Goal: Task Accomplishment & Management: Use online tool/utility

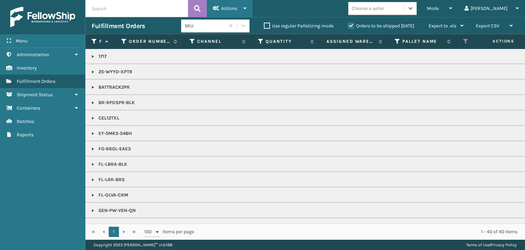
scroll to position [309, 0]
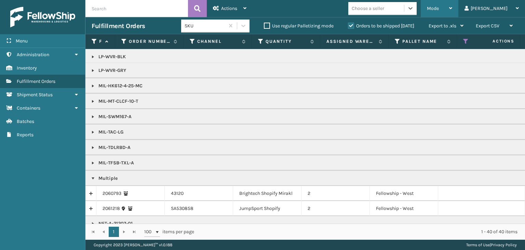
click at [452, 12] on div "Mode" at bounding box center [439, 8] width 25 height 17
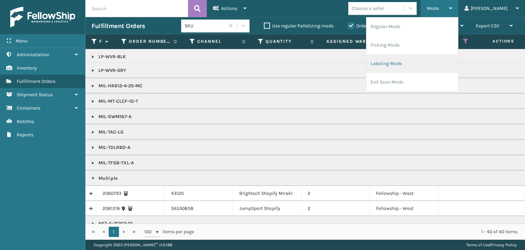
click at [433, 59] on li "Labeling Mode" at bounding box center [413, 63] width 92 height 18
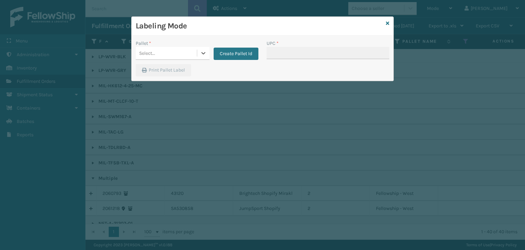
click at [171, 51] on div "Select..." at bounding box center [166, 53] width 61 height 11
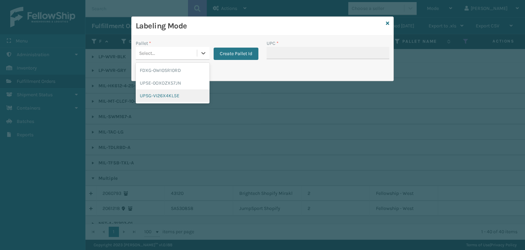
click at [187, 95] on div "UPSG-VI26X4KL5E" at bounding box center [173, 95] width 74 height 13
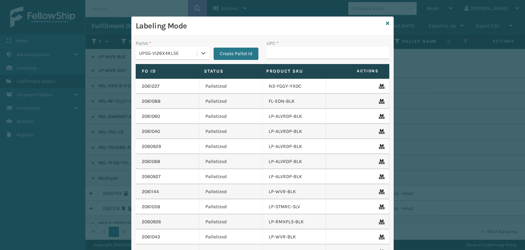
click at [286, 98] on td "FL-EDN-BLK" at bounding box center [295, 101] width 64 height 15
click at [279, 52] on input "UPC *" at bounding box center [328, 53] width 123 height 12
type input "9"
type input "840985124038"
click at [386, 24] on icon at bounding box center [387, 23] width 3 height 5
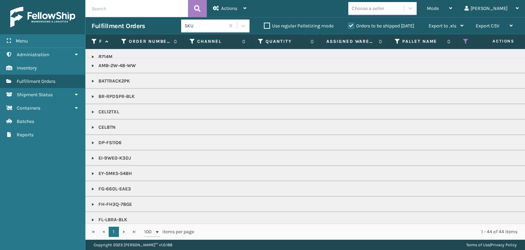
scroll to position [0, 0]
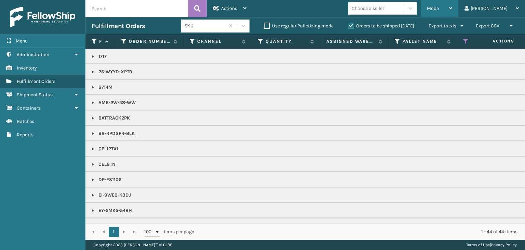
click at [452, 2] on div "Mode" at bounding box center [439, 8] width 25 height 17
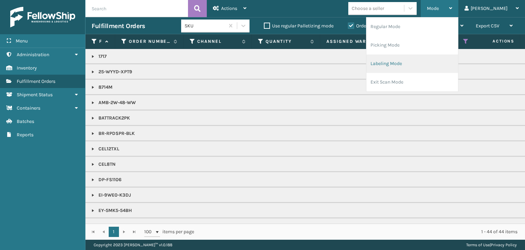
click at [402, 66] on li "Labeling Mode" at bounding box center [413, 63] width 92 height 18
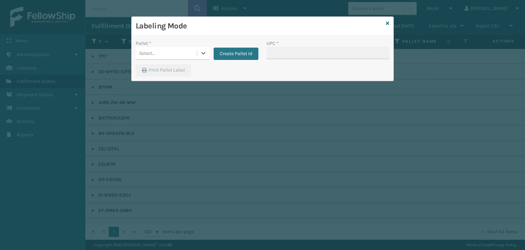
click at [168, 45] on div "Pallet *" at bounding box center [173, 43] width 74 height 7
click at [168, 53] on div "Select..." at bounding box center [166, 53] width 61 height 11
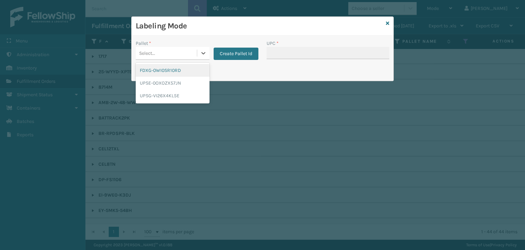
click at [163, 72] on div "FDXG-0WI0SR10RD" at bounding box center [173, 70] width 74 height 13
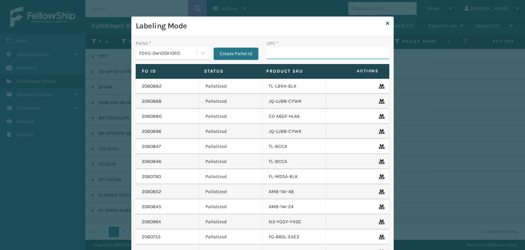
drag, startPoint x: 272, startPoint y: 55, endPoint x: 270, endPoint y: 61, distance: 5.7
click at [272, 55] on input "UPC *" at bounding box center [328, 53] width 123 height 12
type input "RBJ-S-20744-40"
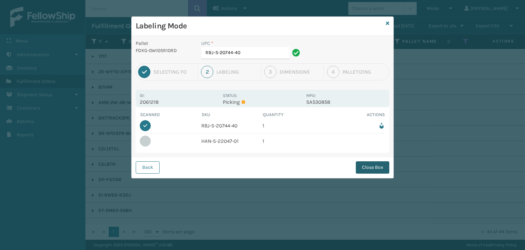
click at [377, 167] on button "Close Box" at bounding box center [373, 167] width 34 height 12
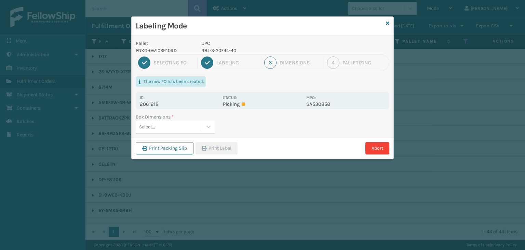
click at [174, 128] on div "Select..." at bounding box center [169, 126] width 66 height 11
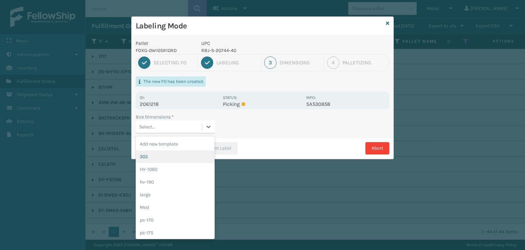
click at [171, 157] on div "305" at bounding box center [175, 156] width 79 height 13
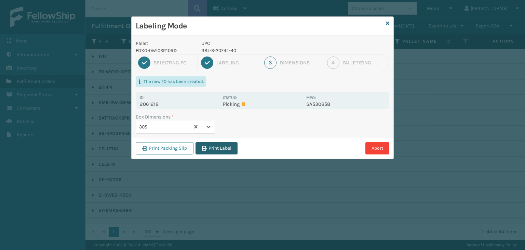
click at [208, 149] on button "Print Label" at bounding box center [217, 148] width 42 height 12
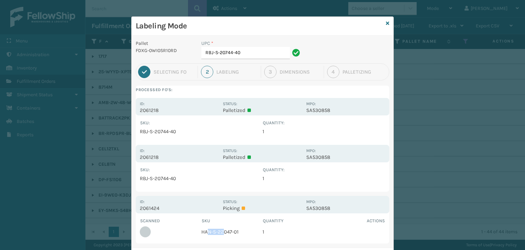
drag, startPoint x: 220, startPoint y: 231, endPoint x: 203, endPoint y: 231, distance: 17.1
click at [205, 231] on td "HAN-S-22047-01" at bounding box center [232, 231] width 62 height 15
click at [201, 233] on td "HAN-S-22047-01" at bounding box center [232, 231] width 62 height 15
drag, startPoint x: 201, startPoint y: 229, endPoint x: 249, endPoint y: 233, distance: 47.7
click at [249, 233] on td "HAN-S-22047-01" at bounding box center [232, 231] width 62 height 15
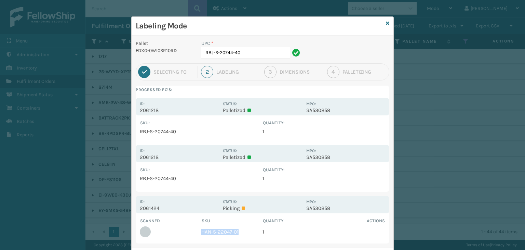
drag, startPoint x: 198, startPoint y: 231, endPoint x: 252, endPoint y: 233, distance: 54.0
click at [252, 233] on td "HAN-S-22047-01" at bounding box center [232, 231] width 62 height 15
copy td "HAN-S-22047-01"
click at [255, 54] on input "RBJ-S-20744-40" at bounding box center [245, 53] width 89 height 12
click at [254, 54] on input "RBJ-S-20744-40" at bounding box center [245, 53] width 89 height 12
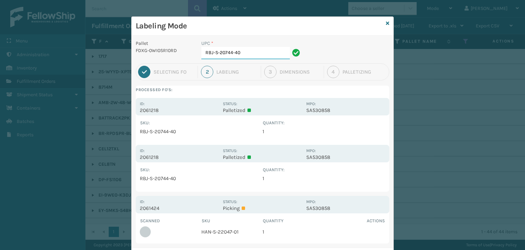
click at [254, 55] on input "RBJ-S-20744-40" at bounding box center [245, 53] width 89 height 12
paste input "HAN-S-22047-01"
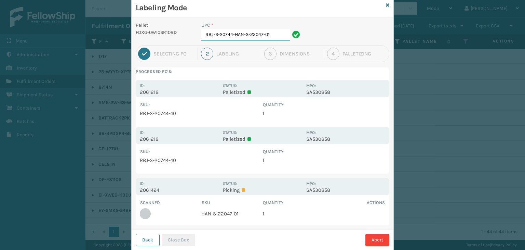
scroll to position [35, 0]
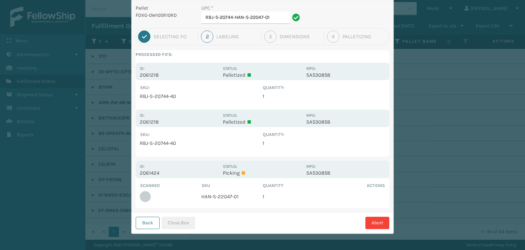
click at [231, 189] on td "HAN-S-22047-01" at bounding box center [232, 196] width 62 height 15
click at [223, 199] on td "HAN-S-22047-01" at bounding box center [232, 196] width 62 height 15
copy td "HAN-S-22047-01"
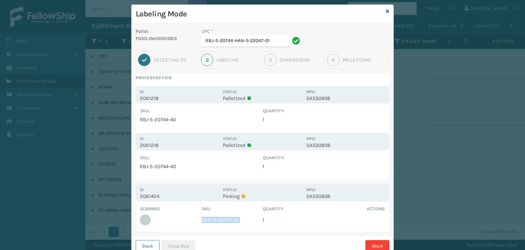
scroll to position [0, 0]
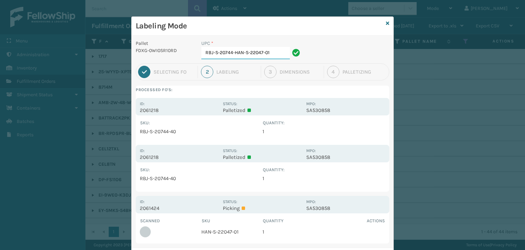
click at [258, 55] on input "RBJ-S-20744-HAN-S-22047-01" at bounding box center [245, 53] width 89 height 12
paste input "HAN-S-22047-01"
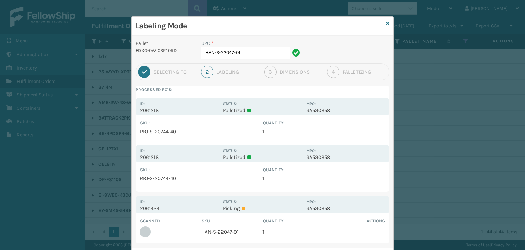
type input "HAN-S-22047-01"
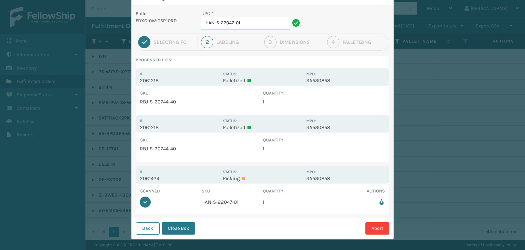
scroll to position [35, 0]
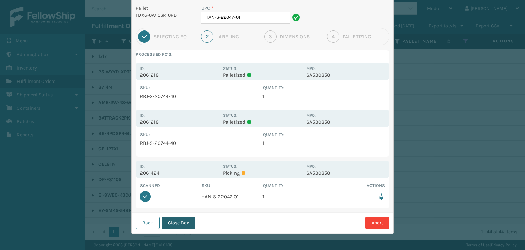
click at [178, 226] on button "Close Box" at bounding box center [179, 222] width 34 height 12
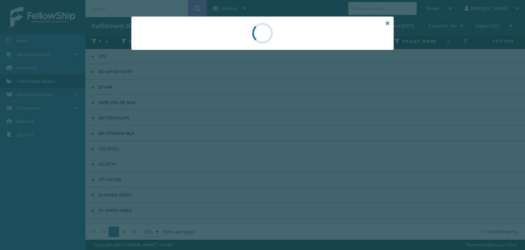
scroll to position [0, 0]
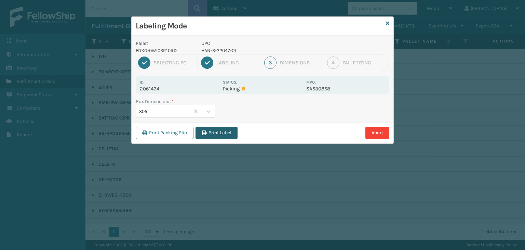
click at [213, 132] on button "Print Label" at bounding box center [217, 133] width 42 height 12
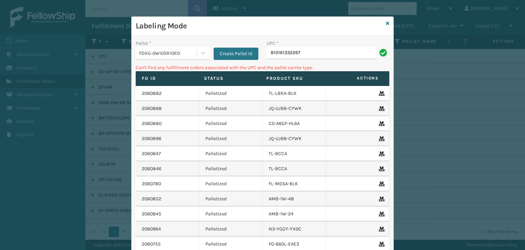
drag, startPoint x: 149, startPoint y: 56, endPoint x: 154, endPoint y: 62, distance: 7.3
click at [149, 58] on div "FDXG-0WI0SR10RD" at bounding box center [166, 53] width 61 height 11
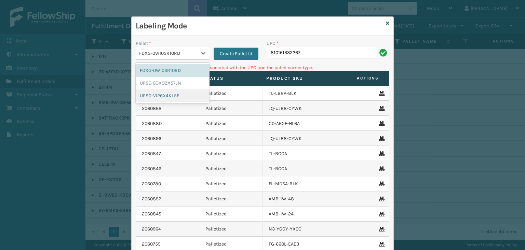
click at [157, 98] on div "UPSG-VI26X4KL5E" at bounding box center [173, 95] width 74 height 13
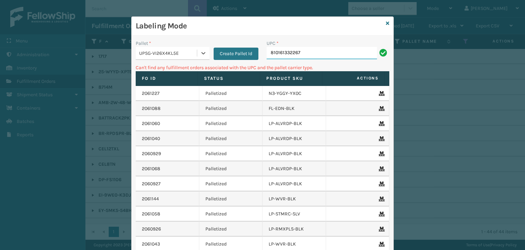
click at [297, 53] on input "810161332267" at bounding box center [322, 53] width 110 height 12
click at [175, 52] on div "UPSG-VI26X4KL5E" at bounding box center [168, 53] width 58 height 7
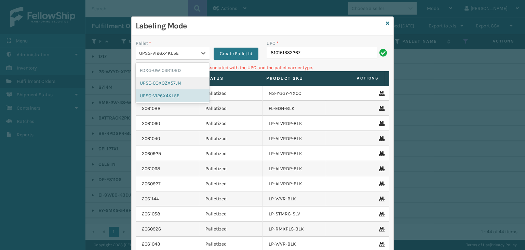
click at [161, 78] on div "UPSE-0OXOZX57JN" at bounding box center [173, 83] width 74 height 13
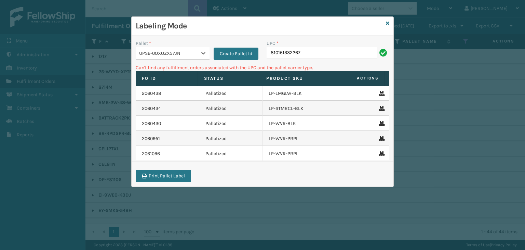
click at [298, 59] on div "UPC * 810161332267" at bounding box center [328, 52] width 131 height 24
click at [298, 58] on input "810161332267" at bounding box center [322, 53] width 110 height 12
click at [389, 20] on link at bounding box center [387, 23] width 3 height 7
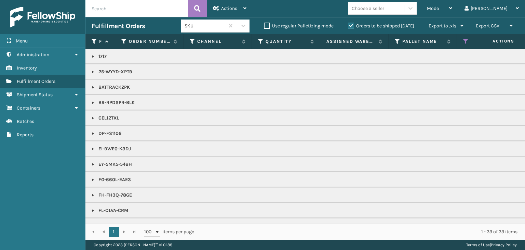
click at [404, 10] on div "Choose a seller" at bounding box center [376, 8] width 56 height 11
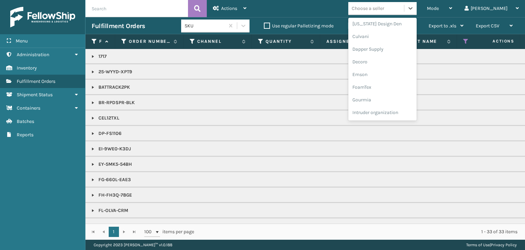
scroll to position [216, 0]
click at [408, 65] on div "LifePro Fitness" at bounding box center [382, 62] width 68 height 13
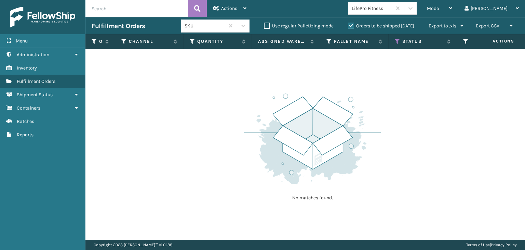
click at [350, 26] on label "Orders to be shipped [DATE]" at bounding box center [381, 26] width 66 height 6
click at [348, 26] on input "Orders to be shipped [DATE]" at bounding box center [348, 24] width 0 height 4
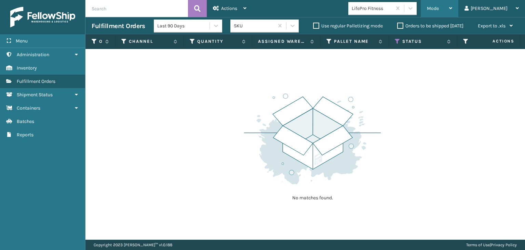
click at [449, 9] on div "Mode Regular Mode Picking Mode Labeling Mode Exit Scan Mode" at bounding box center [440, 8] width 38 height 17
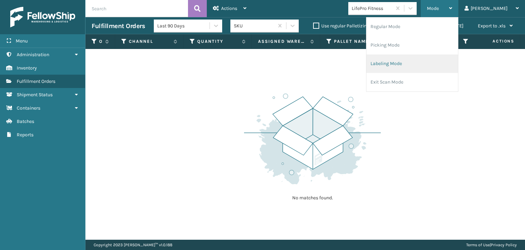
click at [434, 64] on li "Labeling Mode" at bounding box center [413, 63] width 92 height 18
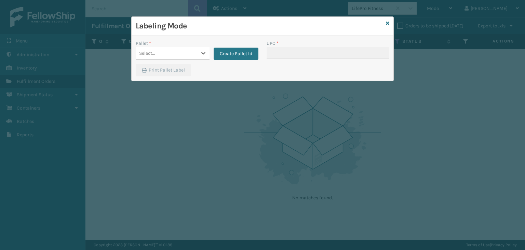
drag, startPoint x: 174, startPoint y: 53, endPoint x: 187, endPoint y: 60, distance: 14.7
click at [174, 53] on div "Select..." at bounding box center [166, 53] width 61 height 11
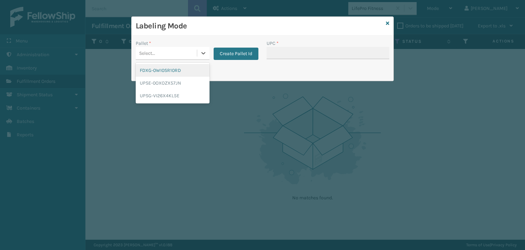
click at [170, 74] on div "FDXG-0WI0SR10RD" at bounding box center [173, 70] width 74 height 13
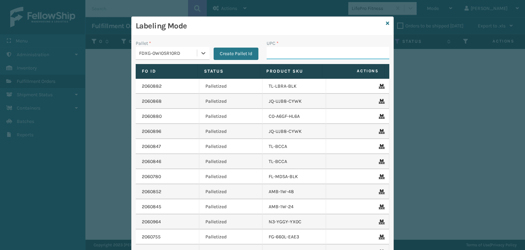
click at [298, 57] on input "UPC *" at bounding box center [328, 53] width 123 height 12
click at [291, 54] on input "UPC *" at bounding box center [328, 53] width 123 height 12
type input "BATTRACK2PK"
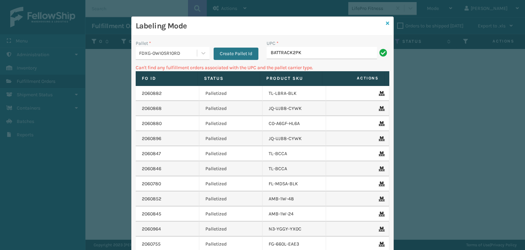
click at [386, 22] on icon at bounding box center [387, 23] width 3 height 5
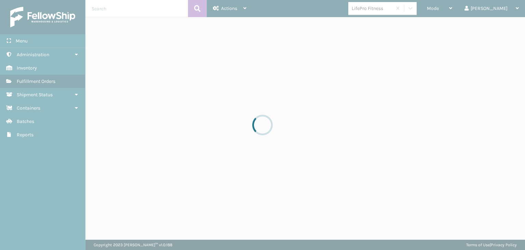
click at [393, 11] on div "LifePro Fitness" at bounding box center [372, 8] width 41 height 7
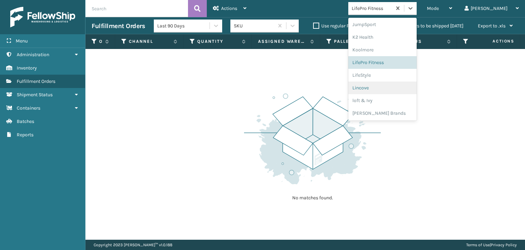
scroll to position [330, 0]
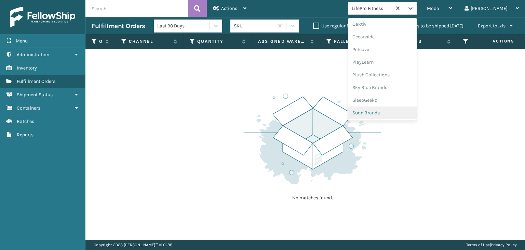
click at [398, 112] on div "Sunn Brands" at bounding box center [382, 112] width 68 height 13
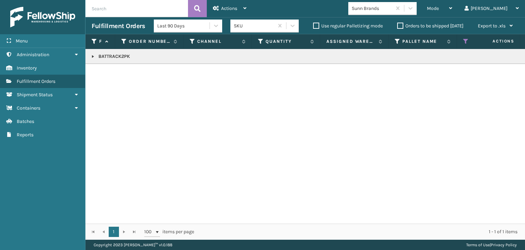
drag, startPoint x: 92, startPoint y: 56, endPoint x: 103, endPoint y: 63, distance: 13.4
click at [92, 56] on link at bounding box center [92, 56] width 5 height 5
click at [110, 70] on link "2060653" at bounding box center [112, 71] width 19 height 7
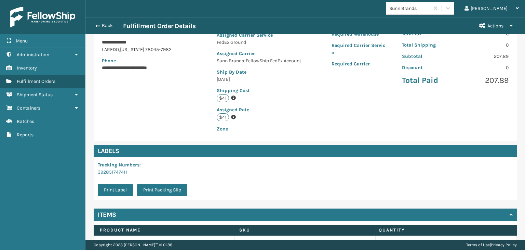
scroll to position [161, 0]
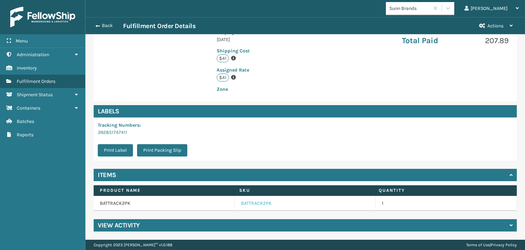
click at [251, 202] on link "BATTRACK2PK" at bounding box center [256, 203] width 31 height 7
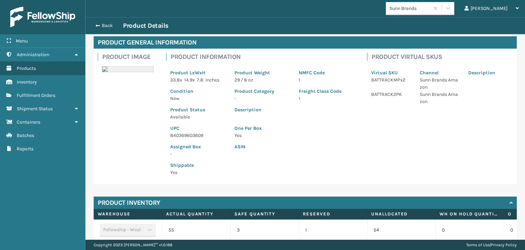
scroll to position [64, 0]
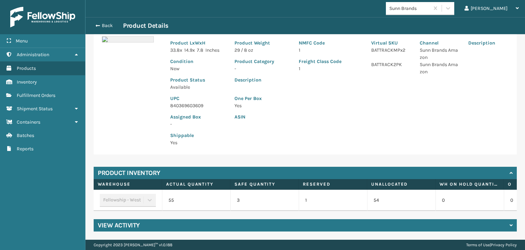
click at [185, 103] on p "840369603609" at bounding box center [198, 105] width 56 height 7
copy p "840369603609"
click at [113, 32] on div "Back Product Details" at bounding box center [305, 25] width 440 height 17
click at [106, 25] on button "Back" at bounding box center [107, 26] width 31 height 6
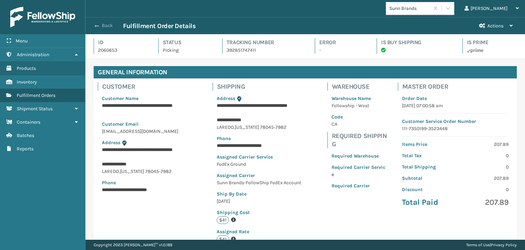
scroll to position [16, 439]
click at [104, 24] on button "Back" at bounding box center [107, 26] width 31 height 6
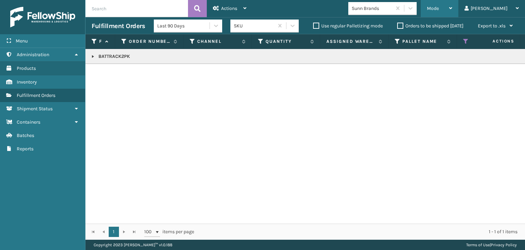
drag, startPoint x: 463, startPoint y: 11, endPoint x: 462, endPoint y: 31, distance: 19.9
click at [452, 11] on div "Mode" at bounding box center [439, 8] width 25 height 17
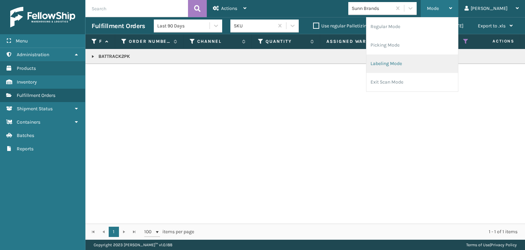
click at [432, 65] on li "Labeling Mode" at bounding box center [413, 63] width 92 height 18
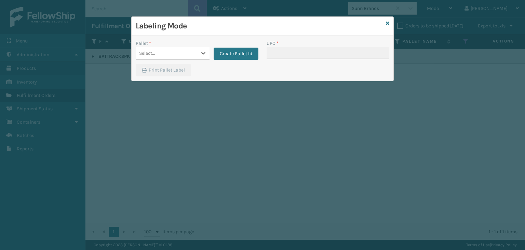
drag, startPoint x: 157, startPoint y: 47, endPoint x: 156, endPoint y: 54, distance: 7.6
click at [157, 48] on div "Select..." at bounding box center [166, 53] width 61 height 11
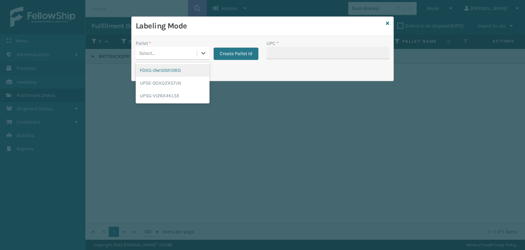
drag, startPoint x: 156, startPoint y: 70, endPoint x: 302, endPoint y: 43, distance: 147.9
click at [160, 69] on div "FDXG-0WI0SR10RD" at bounding box center [173, 70] width 74 height 13
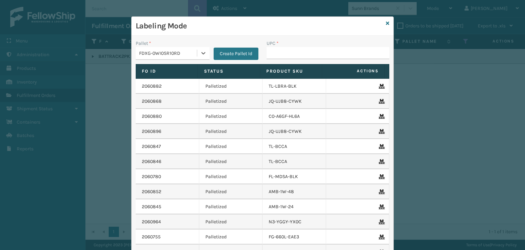
click at [304, 45] on div "UPC *" at bounding box center [328, 43] width 123 height 7
drag, startPoint x: 301, startPoint y: 53, endPoint x: 293, endPoint y: 50, distance: 8.8
click at [301, 53] on input "UPC *" at bounding box center [328, 53] width 123 height 12
paste input "840369603609"
type input "840369603609"
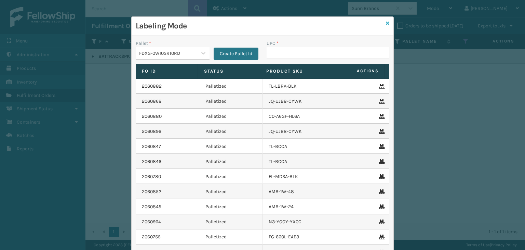
click at [383, 22] on div "Labeling Mode Pallet * FDXG-0WI0SR10RD Create Pallet Id UPC * Fo Id Status Prod…" at bounding box center [262, 155] width 263 height 278
click at [333, 61] on div "UPC *" at bounding box center [328, 52] width 131 height 24
click at [333, 49] on input "UPC *" at bounding box center [328, 53] width 123 height 12
drag, startPoint x: 288, startPoint y: 56, endPoint x: 295, endPoint y: 55, distance: 7.2
click at [295, 55] on input "NET-K-21559-01" at bounding box center [322, 53] width 110 height 12
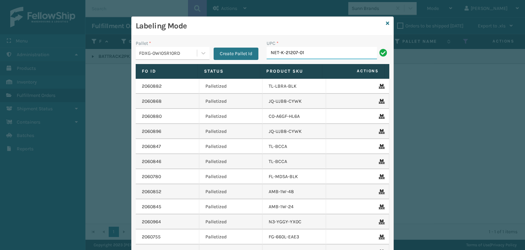
type input "NET-K-21207-01"
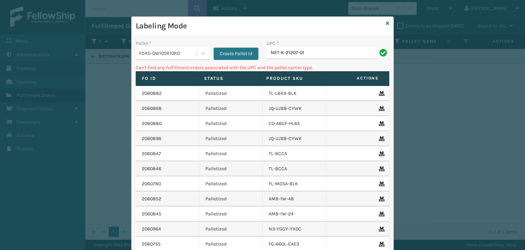
click at [166, 56] on div "FDXG-0WI0SR10RD" at bounding box center [168, 53] width 58 height 7
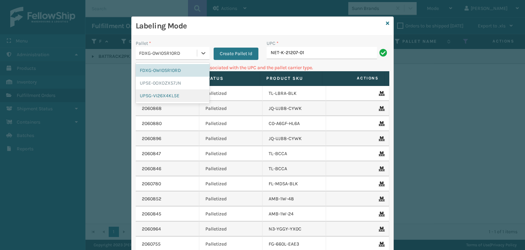
click at [168, 95] on div "UPSG-VI26X4KL5E" at bounding box center [173, 95] width 74 height 13
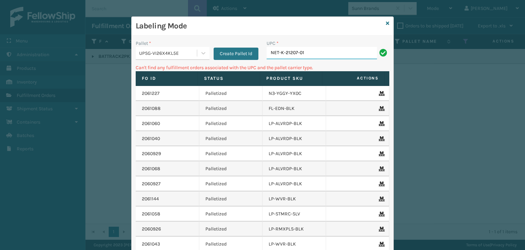
click at [299, 55] on input "NET-K-21207-01" at bounding box center [322, 53] width 110 height 12
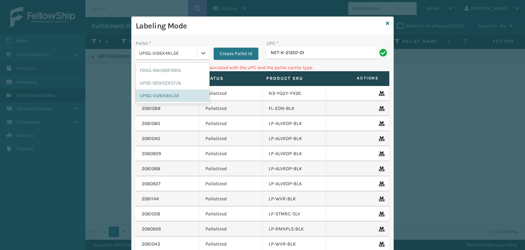
click at [178, 50] on div "UPSG-VI26X4KL5E" at bounding box center [168, 53] width 58 height 7
click at [164, 88] on div "UPSE-0OXOZX57JN" at bounding box center [173, 83] width 74 height 13
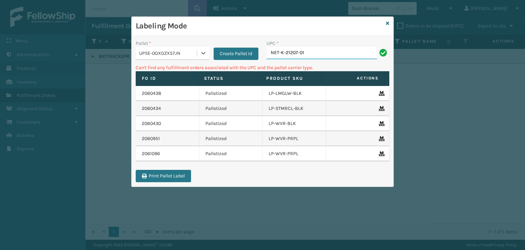
click at [338, 51] on input "NET-K-21207-01" at bounding box center [322, 53] width 110 height 12
click at [387, 25] on icon at bounding box center [387, 23] width 3 height 5
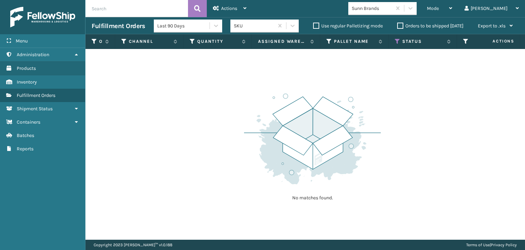
click at [388, 12] on div "Sunn Brands" at bounding box center [369, 8] width 43 height 11
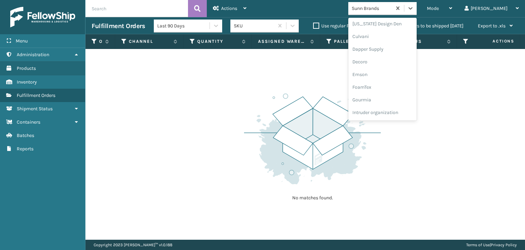
scroll to position [216, 0]
click at [384, 25] on div "JumpSport" at bounding box center [382, 24] width 68 height 13
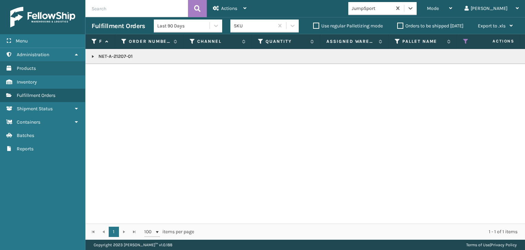
click at [93, 55] on link at bounding box center [92, 56] width 5 height 5
drag, startPoint x: 109, startPoint y: 72, endPoint x: 110, endPoint y: 76, distance: 4.1
click at [110, 76] on td "2061029" at bounding box center [130, 71] width 68 height 15
click at [111, 75] on link "2061029" at bounding box center [112, 71] width 18 height 7
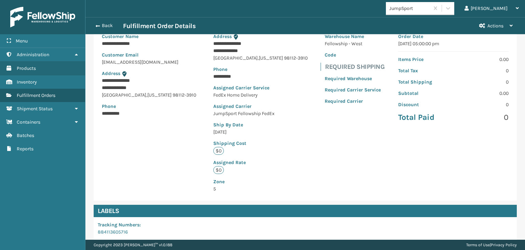
scroll to position [161, 0]
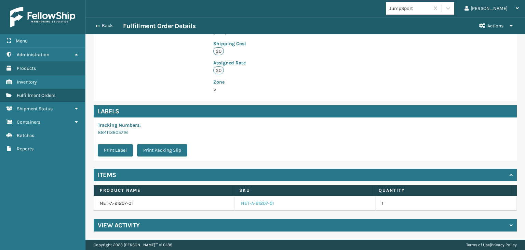
click at [248, 201] on link "NET-A-21207-01" at bounding box center [257, 203] width 33 height 7
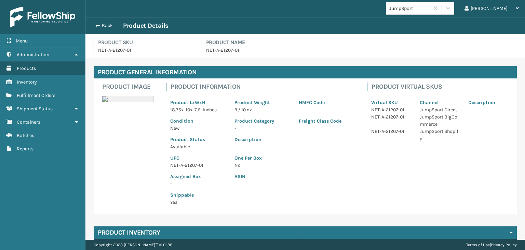
click at [193, 165] on p "NET-A-21207-01" at bounding box center [198, 164] width 56 height 7
copy p "NET-A-21207-01"
drag, startPoint x: 115, startPoint y: 39, endPoint x: 107, endPoint y: 31, distance: 11.4
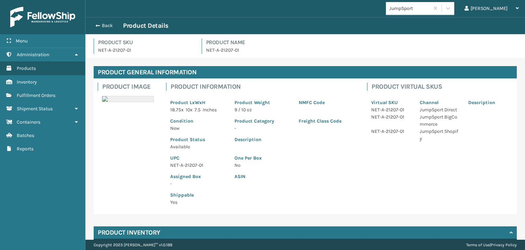
click at [112, 35] on div "Product SKU NET-A-21207-01 Product Name NET-A-21207-01" at bounding box center [305, 46] width 440 height 24
click at [107, 30] on div "Back Product Details" at bounding box center [305, 25] width 440 height 17
click at [107, 27] on button "Back" at bounding box center [107, 26] width 31 height 6
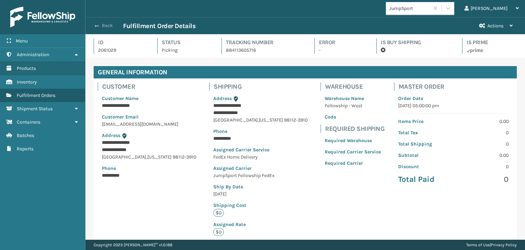
scroll to position [16, 439]
drag, startPoint x: 106, startPoint y: 26, endPoint x: 247, endPoint y: 13, distance: 141.4
click at [107, 26] on button "Back" at bounding box center [107, 26] width 31 height 6
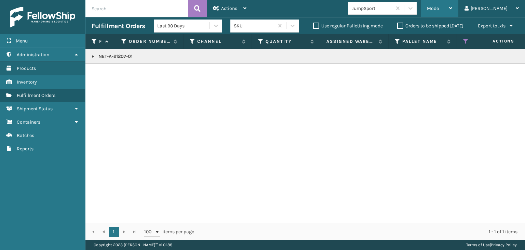
click at [452, 14] on div "Mode" at bounding box center [439, 8] width 25 height 17
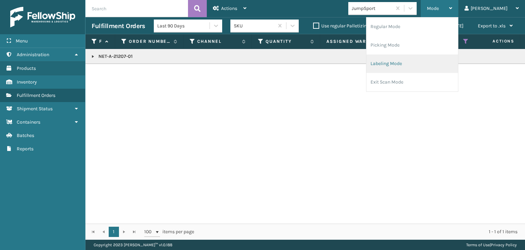
click at [421, 63] on li "Labeling Mode" at bounding box center [413, 63] width 92 height 18
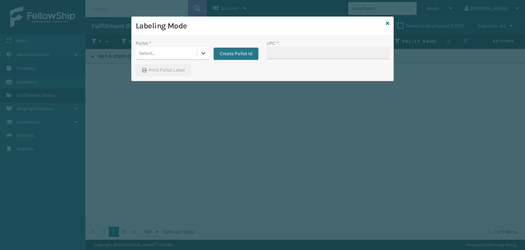
click at [196, 56] on div "Select..." at bounding box center [166, 53] width 61 height 11
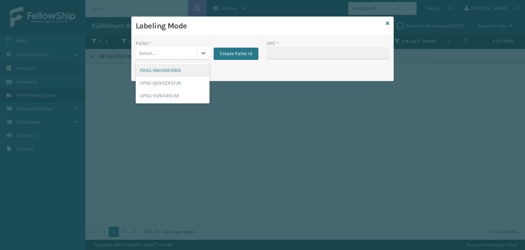
drag, startPoint x: 156, startPoint y: 72, endPoint x: 322, endPoint y: 42, distance: 169.5
click at [160, 71] on div "FDXG-0WI0SR10RD" at bounding box center [173, 70] width 74 height 13
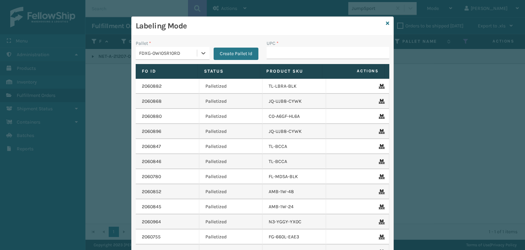
drag, startPoint x: 322, startPoint y: 41, endPoint x: 324, endPoint y: 47, distance: 5.8
click at [324, 46] on div "UPC *" at bounding box center [328, 43] width 123 height 7
click at [323, 48] on input "UPC *" at bounding box center [328, 53] width 123 height 12
paste input "NET-A-21207-01"
type input "NET-A-21207-01"
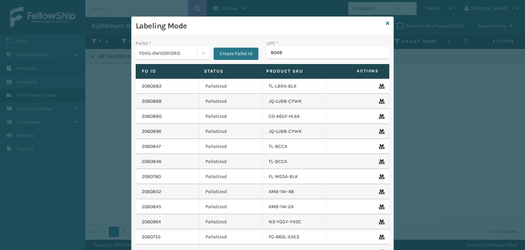
type input "80487"
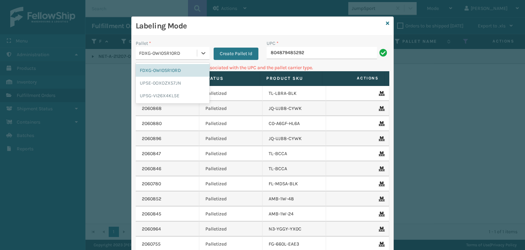
click at [160, 53] on div "FDXG-0WI0SR10RD" at bounding box center [168, 53] width 58 height 7
click at [149, 93] on div "UPSG-VI26X4KL5E" at bounding box center [173, 95] width 74 height 13
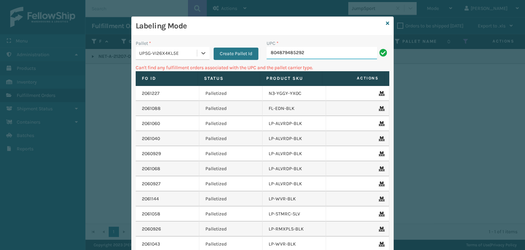
click at [342, 57] on input "804879485292" at bounding box center [322, 53] width 110 height 12
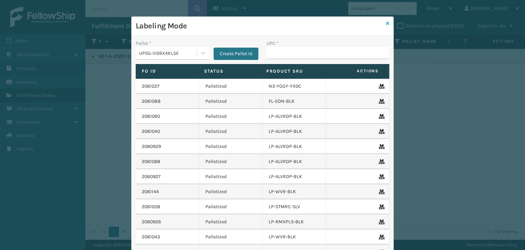
click at [386, 25] on icon at bounding box center [387, 23] width 3 height 5
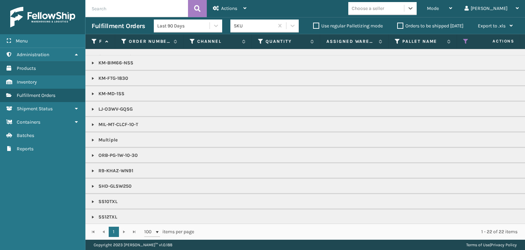
scroll to position [103, 0]
click at [465, 43] on icon at bounding box center [465, 41] width 5 height 6
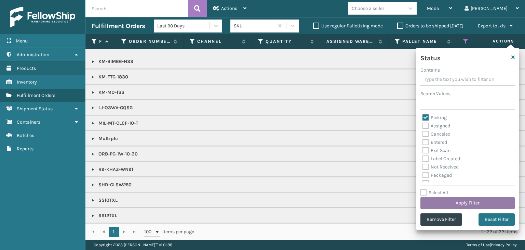
click at [454, 200] on button "Apply Filter" at bounding box center [468, 203] width 94 height 12
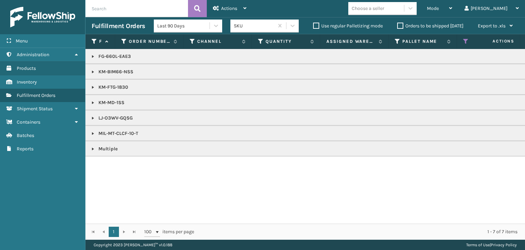
click at [93, 131] on link at bounding box center [92, 133] width 5 height 5
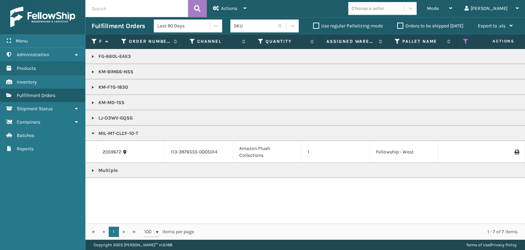
click at [120, 131] on p "MIL-MT-CLCF-10-T" at bounding box center [527, 133] width 871 height 7
copy p "MIL-MT-CLCF-10-T"
click at [108, 116] on p "LJ-O3WV-GQSG" at bounding box center [527, 118] width 871 height 7
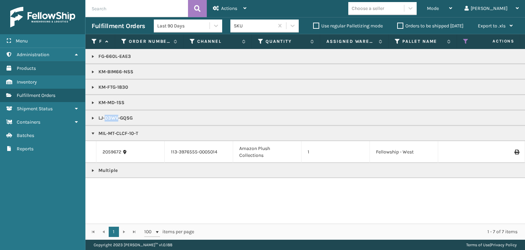
click at [108, 116] on p "LJ-O3WV-GQSG" at bounding box center [527, 118] width 871 height 7
copy p "LJ-O3WV-GQSG"
click at [94, 169] on link at bounding box center [92, 170] width 5 height 5
drag, startPoint x: 93, startPoint y: 56, endPoint x: 104, endPoint y: 80, distance: 26.0
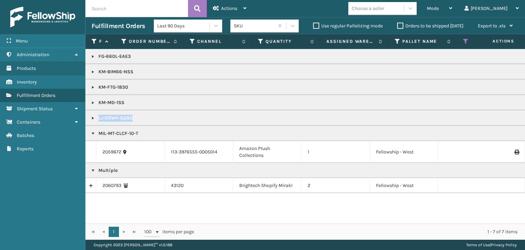
click at [93, 56] on link at bounding box center [92, 56] width 5 height 5
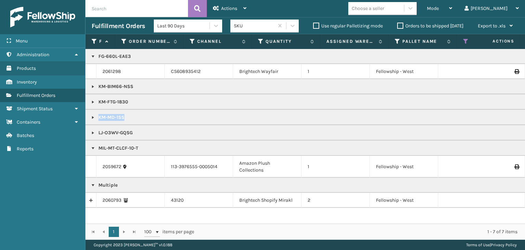
click at [93, 132] on link at bounding box center [92, 132] width 5 height 5
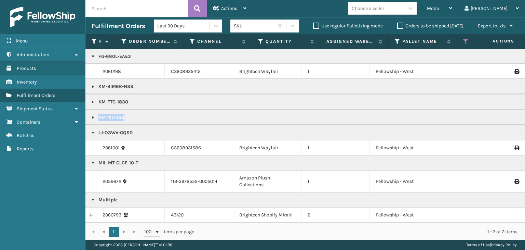
scroll to position [4, 0]
click at [452, 10] on div "Mode" at bounding box center [439, 8] width 25 height 17
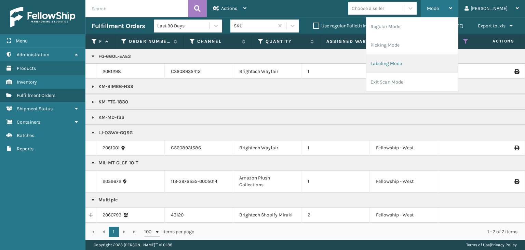
drag, startPoint x: 462, startPoint y: 62, endPoint x: 442, endPoint y: 59, distance: 20.7
click at [442, 59] on li "Labeling Mode" at bounding box center [413, 63] width 92 height 18
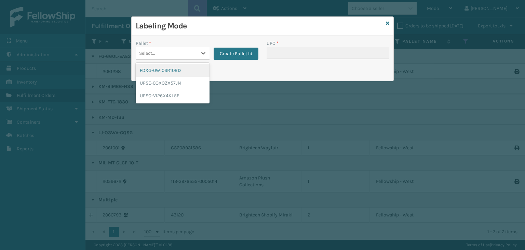
click at [174, 48] on div "Select..." at bounding box center [166, 53] width 61 height 11
click at [177, 69] on div "FDXG-0WI0SR10RD" at bounding box center [173, 70] width 74 height 13
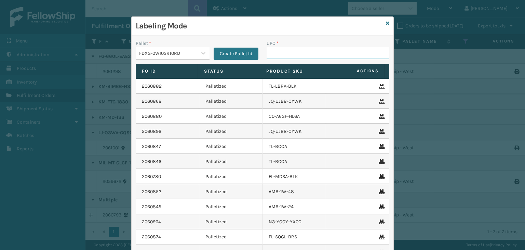
drag, startPoint x: 293, startPoint y: 53, endPoint x: 290, endPoint y: 51, distance: 3.6
click at [293, 53] on input "UPC *" at bounding box center [328, 53] width 123 height 12
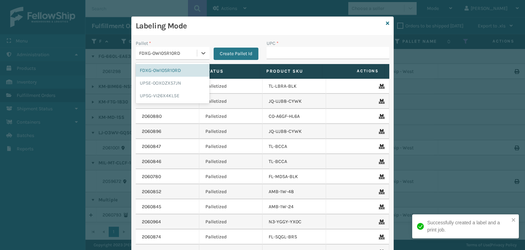
click at [192, 50] on div "FDXG-0WI0SR10RD" at bounding box center [168, 53] width 58 height 7
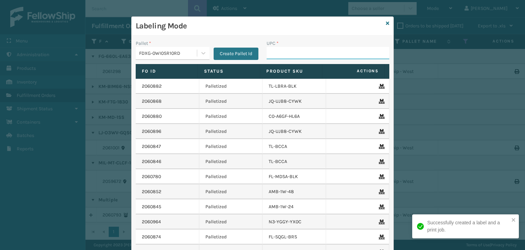
click at [268, 52] on input "UPC *" at bounding box center [328, 53] width 123 height 12
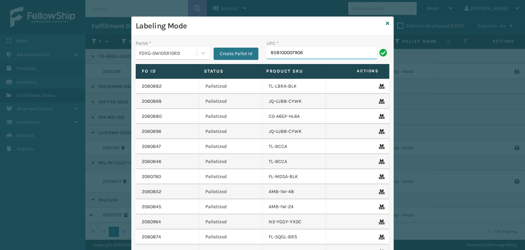
type input "858100007906"
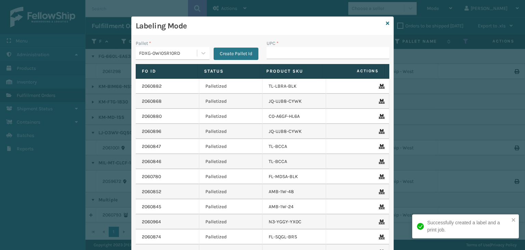
click at [383, 24] on div "Labeling Mode" at bounding box center [263, 26] width 262 height 19
click at [386, 20] on link at bounding box center [387, 23] width 3 height 7
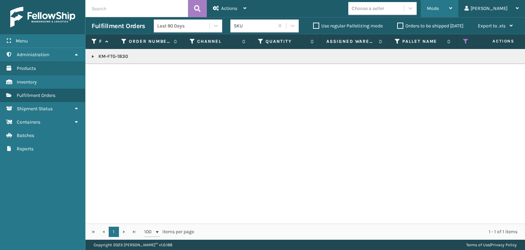
click at [452, 9] on div "Mode" at bounding box center [439, 8] width 25 height 17
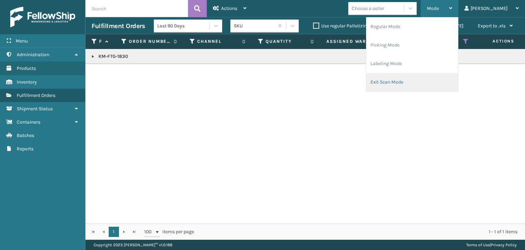
click at [444, 79] on li "Exit Scan Mode" at bounding box center [413, 82] width 92 height 18
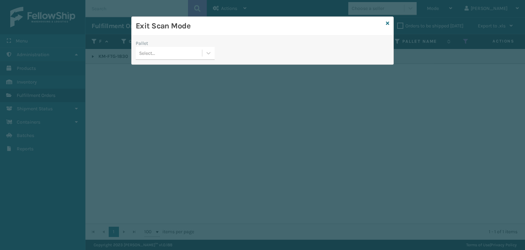
click at [156, 51] on div "Select..." at bounding box center [169, 53] width 66 height 11
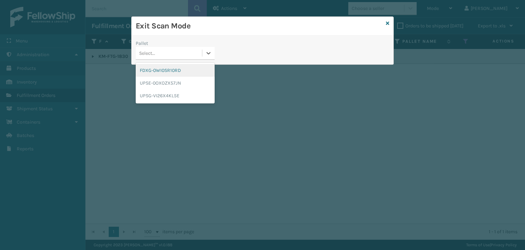
click at [161, 69] on div "FDXG-0WI0SR10RD" at bounding box center [175, 70] width 79 height 13
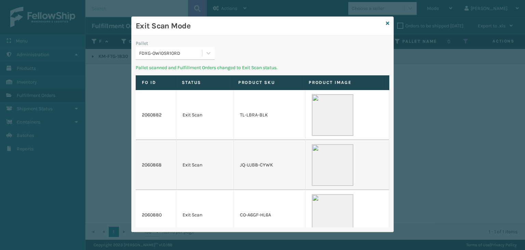
click at [167, 52] on div "FDXG-0WI0SR10RD" at bounding box center [171, 53] width 64 height 7
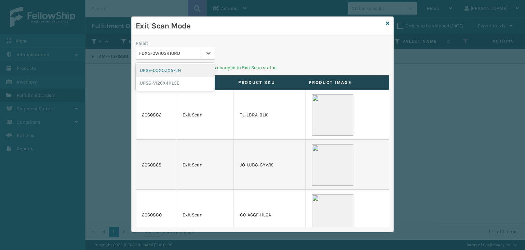
click at [164, 63] on div "UPSE-0OXOZX57JN UPSG-VI26X4KL5E" at bounding box center [175, 77] width 79 height 28
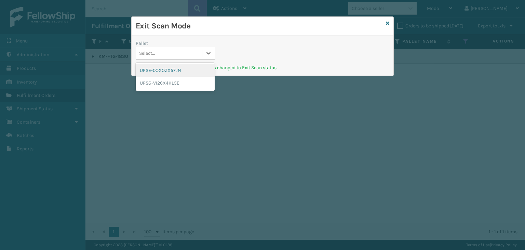
click at [164, 69] on div "UPSE-0OXOZX57JN" at bounding box center [175, 70] width 79 height 13
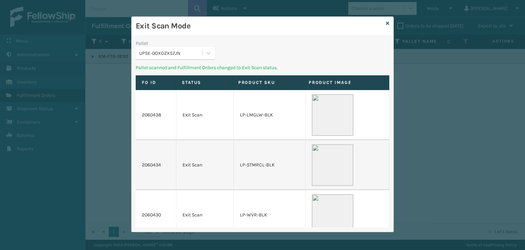
click at [167, 56] on div "UPSE-0OXOZX57JN" at bounding box center [169, 53] width 66 height 11
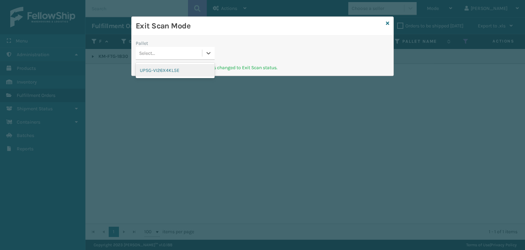
click at [170, 72] on div "UPSG-VI26X4KL5E" at bounding box center [175, 70] width 79 height 13
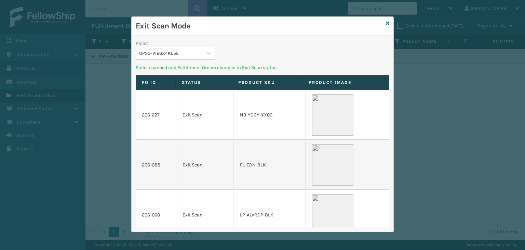
drag, startPoint x: 176, startPoint y: 45, endPoint x: 173, endPoint y: 50, distance: 5.2
click at [175, 48] on div "Pallet UPSG-VI26X4KL5E" at bounding box center [175, 50] width 79 height 20
click at [170, 53] on div "UPSG-VI26X4KL5E" at bounding box center [171, 53] width 64 height 7
click at [187, 67] on div "No options" at bounding box center [175, 70] width 79 height 13
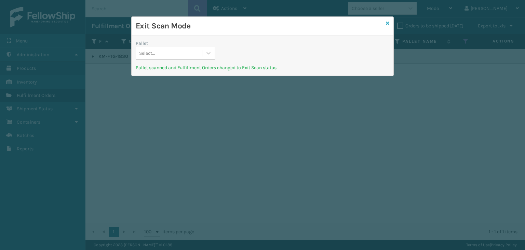
click at [388, 25] on icon at bounding box center [387, 23] width 3 height 5
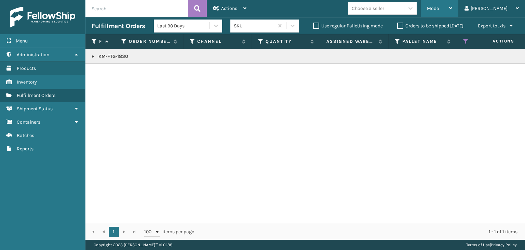
click at [439, 8] on span "Mode" at bounding box center [433, 8] width 12 height 6
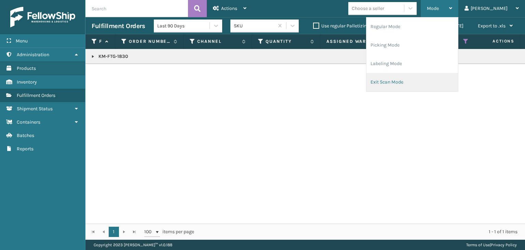
click at [441, 73] on li "Exit Scan Mode" at bounding box center [413, 82] width 92 height 18
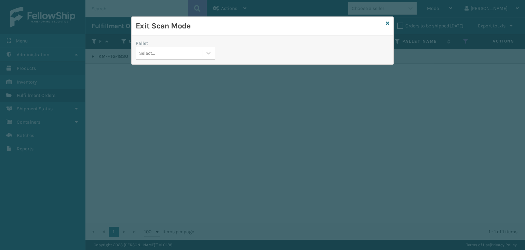
click at [165, 49] on div "Select..." at bounding box center [169, 53] width 66 height 11
click at [168, 65] on div "No options" at bounding box center [175, 70] width 79 height 13
click at [390, 25] on div "Exit Scan Mode" at bounding box center [263, 26] width 262 height 19
click at [388, 22] on icon at bounding box center [387, 23] width 3 height 5
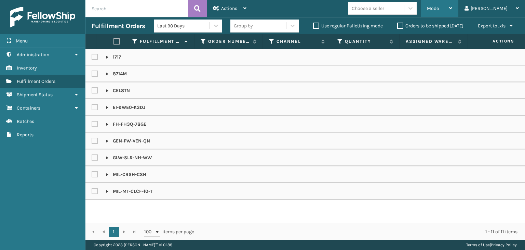
click at [452, 12] on div "Mode" at bounding box center [439, 8] width 25 height 17
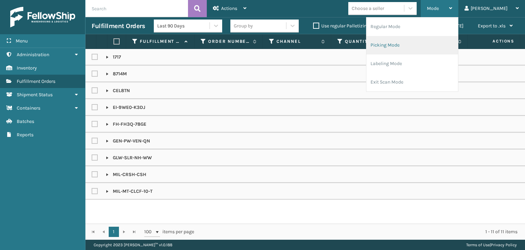
click at [448, 49] on li "Picking Mode" at bounding box center [413, 45] width 92 height 18
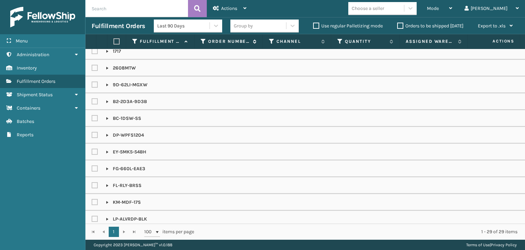
scroll to position [34, 0]
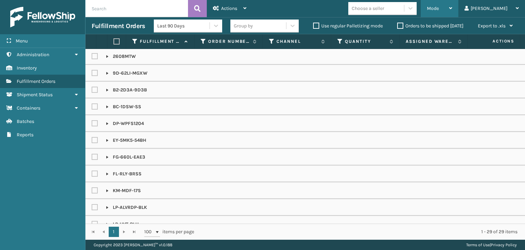
drag, startPoint x: 469, startPoint y: 4, endPoint x: 466, endPoint y: 24, distance: 20.0
click at [452, 4] on div "Mode" at bounding box center [439, 8] width 25 height 17
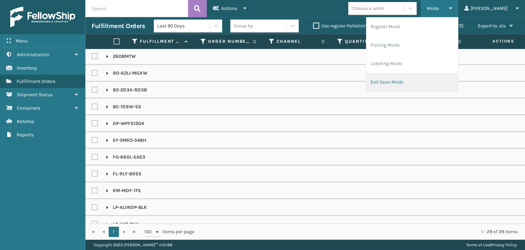
click at [436, 78] on li "Exit Scan Mode" at bounding box center [413, 82] width 92 height 18
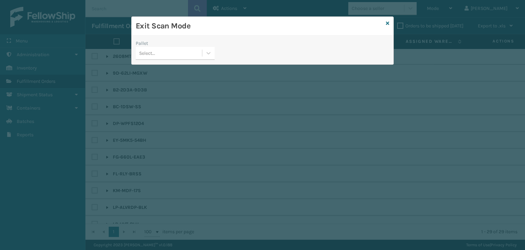
click at [143, 50] on div "Select..." at bounding box center [147, 53] width 16 height 7
